Goal: Task Accomplishment & Management: Complete application form

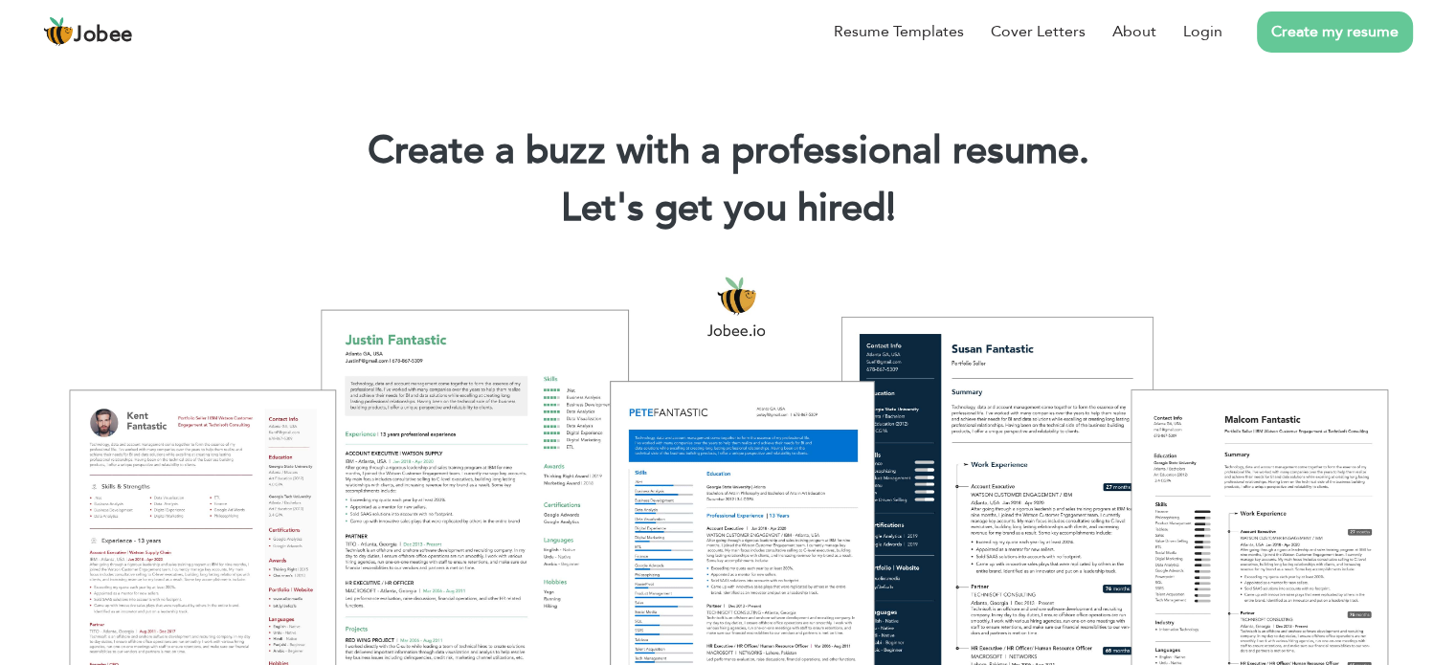
click at [1313, 34] on link "Create my resume" at bounding box center [1335, 31] width 156 height 41
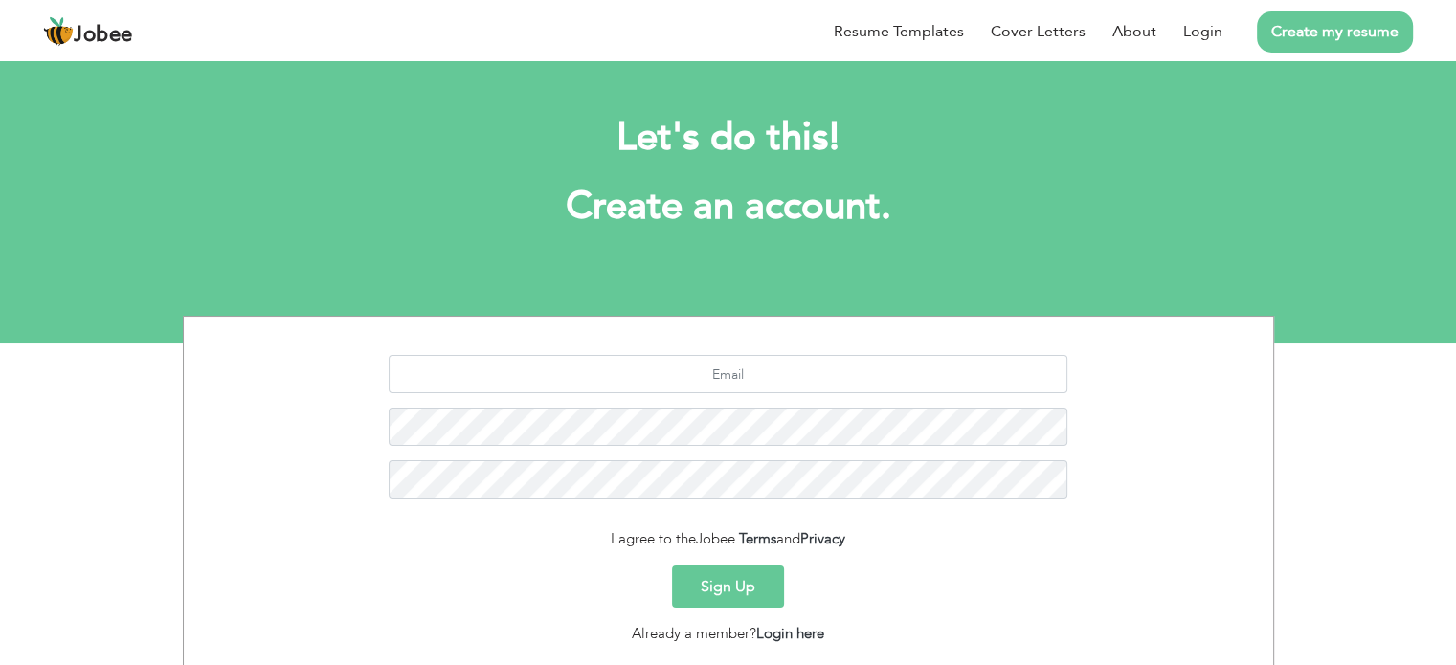
scroll to position [128, 0]
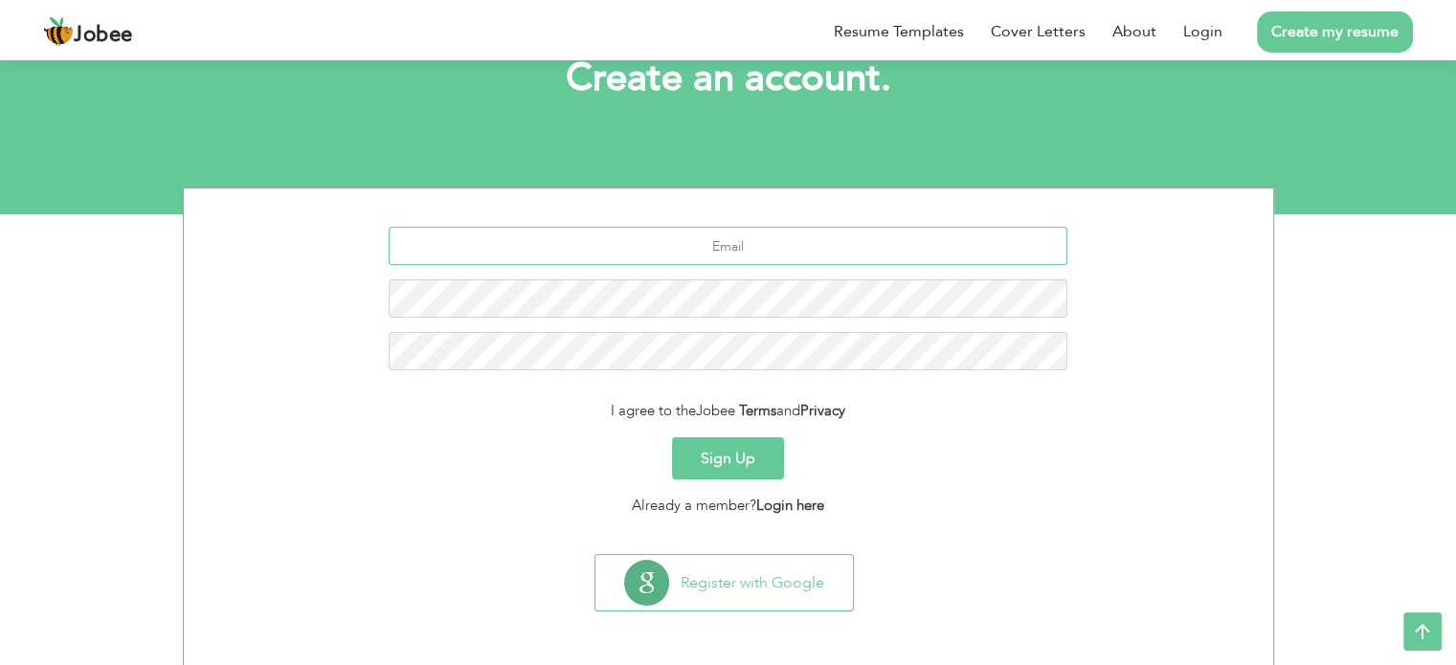
click at [763, 252] on input "text" at bounding box center [728, 246] width 679 height 38
click at [939, 203] on section "I agree to the Jobee Terms and Privacy Sign Up Already a member? Login here" at bounding box center [728, 368] width 1061 height 358
click at [810, 260] on input "text" at bounding box center [728, 246] width 679 height 38
click at [1130, 429] on form "I agree to the Jobee Terms and Privacy Sign Up Already a member? Login here" at bounding box center [728, 371] width 1061 height 289
click at [691, 236] on input "text" at bounding box center [728, 246] width 679 height 38
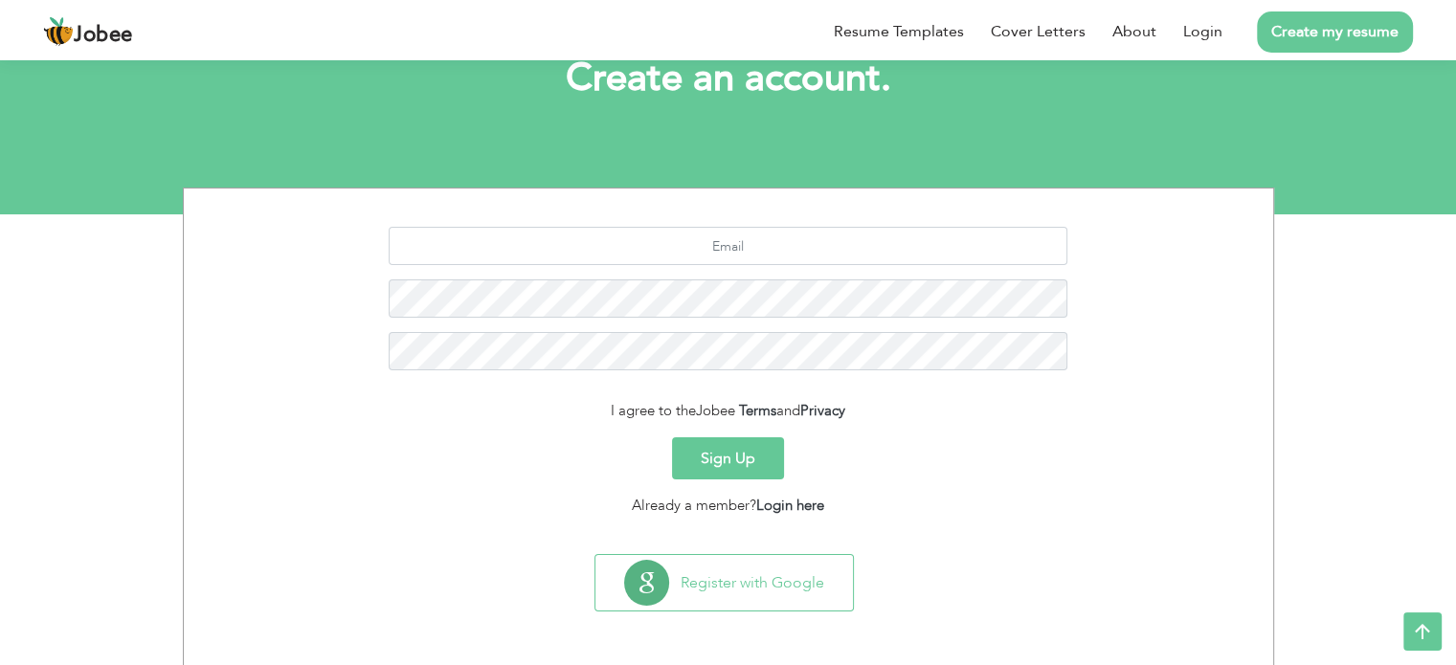
click at [818, 194] on section "I agree to the Jobee Terms and Privacy Sign Up Already a member? Login here" at bounding box center [728, 368] width 1061 height 358
click at [733, 250] on input "text" at bounding box center [728, 246] width 679 height 38
click at [747, 241] on input "text" at bounding box center [728, 246] width 679 height 38
type input "[EMAIL_ADDRESS][DOMAIN_NAME]"
click at [672, 438] on button "Sign Up" at bounding box center [728, 459] width 112 height 42
